Goal: Information Seeking & Learning: Understand process/instructions

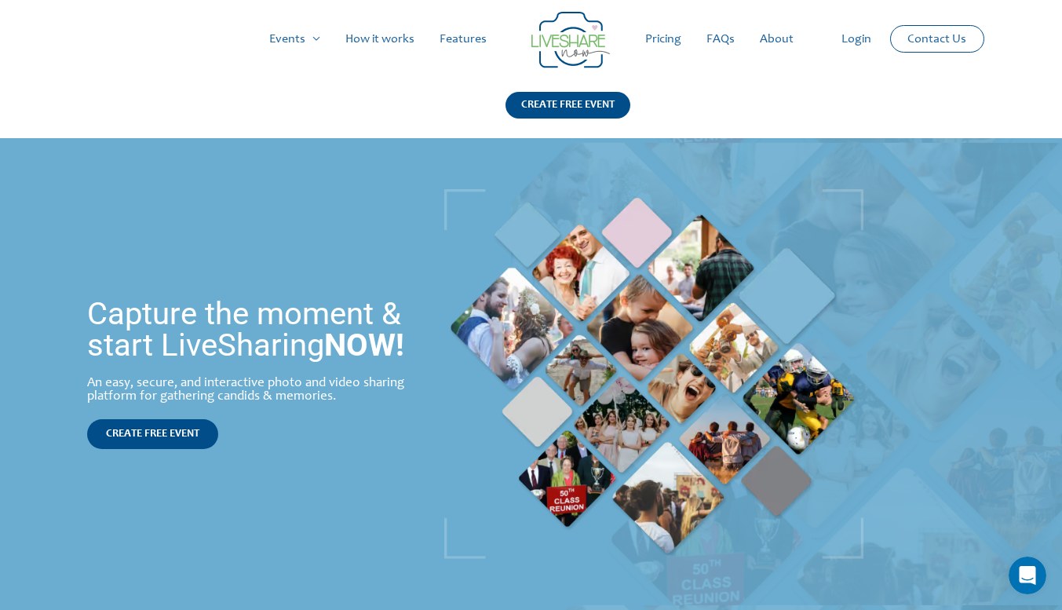
click at [675, 38] on link "Pricing" at bounding box center [662, 39] width 61 height 50
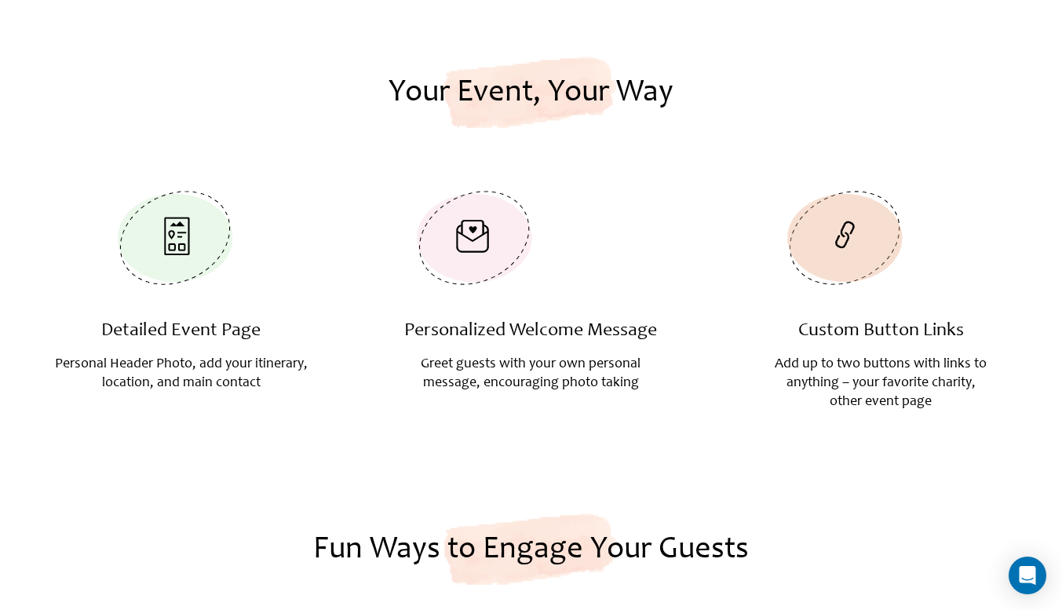
scroll to position [1273, 0]
click at [471, 247] on img at bounding box center [474, 237] width 142 height 129
click at [857, 213] on img at bounding box center [845, 237] width 142 height 129
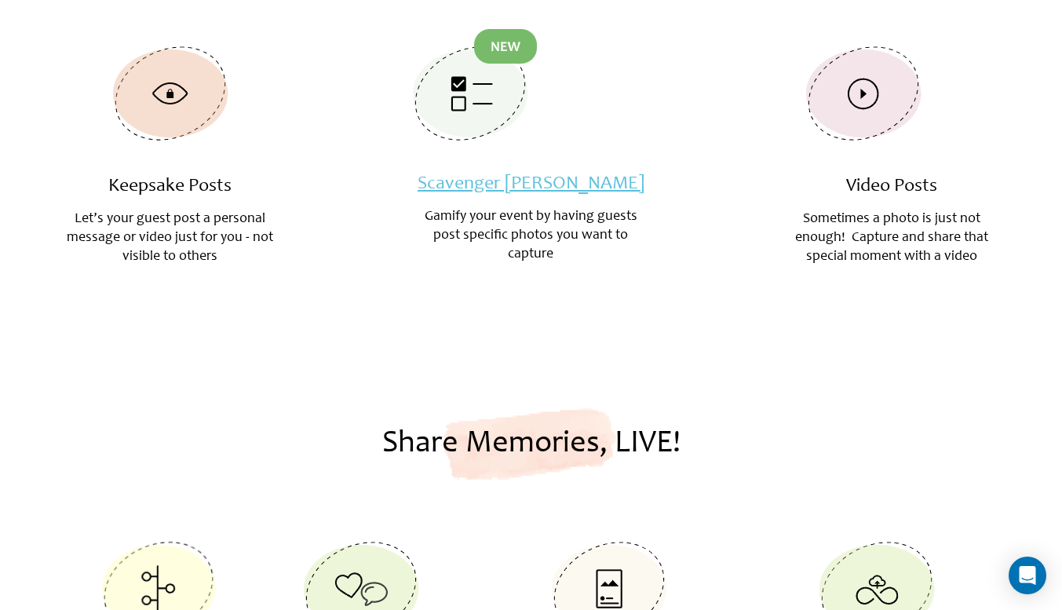
scroll to position [2207, 0]
click at [506, 173] on link "Scavenger [PERSON_NAME]" at bounding box center [530, 182] width 227 height 19
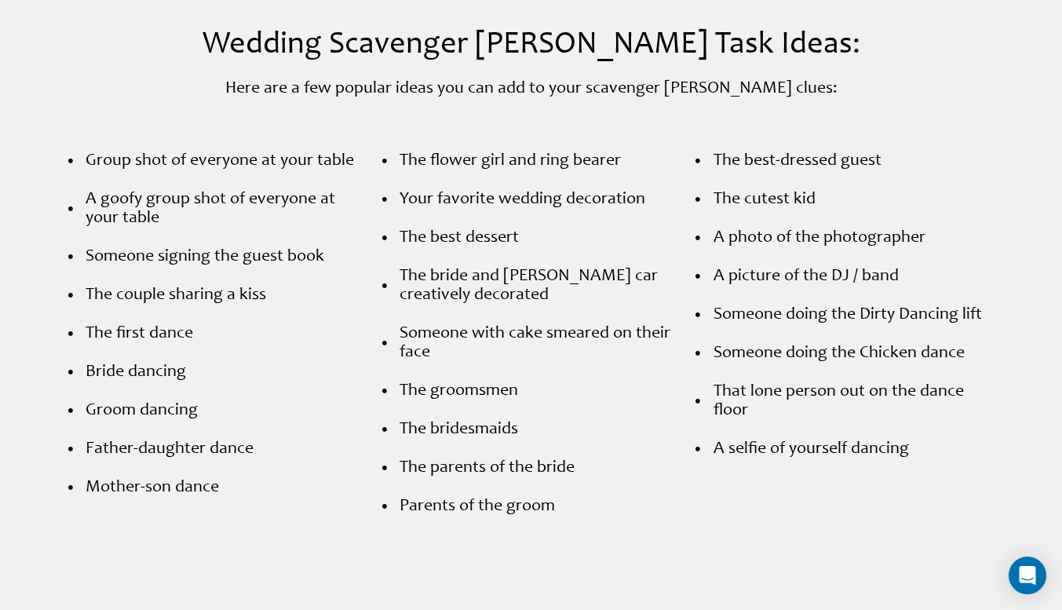
scroll to position [2296, 0]
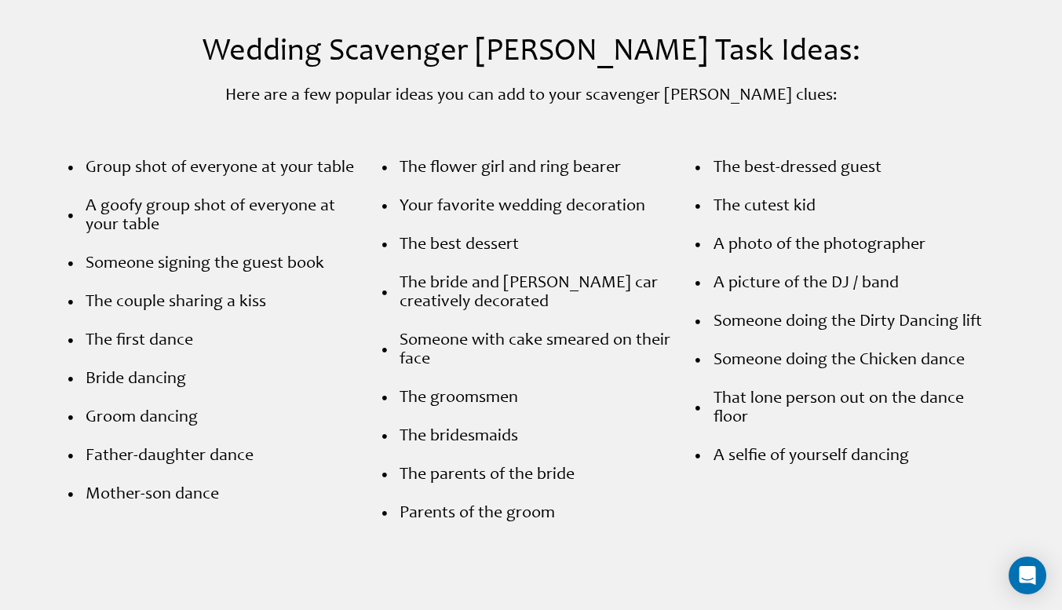
click at [89, 254] on span "Someone signing the guest book" at bounding box center [203, 263] width 242 height 19
drag, startPoint x: 402, startPoint y: 166, endPoint x: 665, endPoint y: 171, distance: 263.7
click at [665, 197] on li "Your favorite wedding decoration" at bounding box center [531, 211] width 298 height 29
copy span "Your favorite wedding decoration"
click at [605, 228] on ul "The flower girl and ring bearer Your favorite wedding decoration The best desse…" at bounding box center [531, 341] width 298 height 364
